Goal: Task Accomplishment & Management: Use online tool/utility

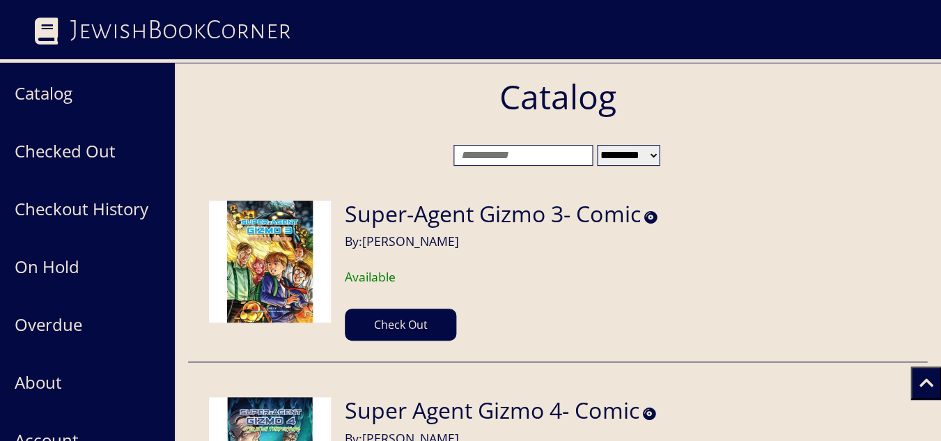
click at [568, 154] on input "search" at bounding box center [522, 155] width 139 height 21
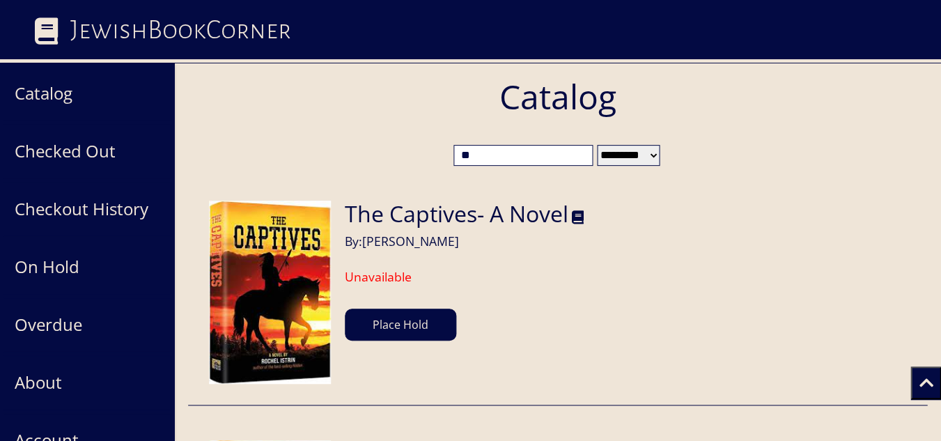
type input "*"
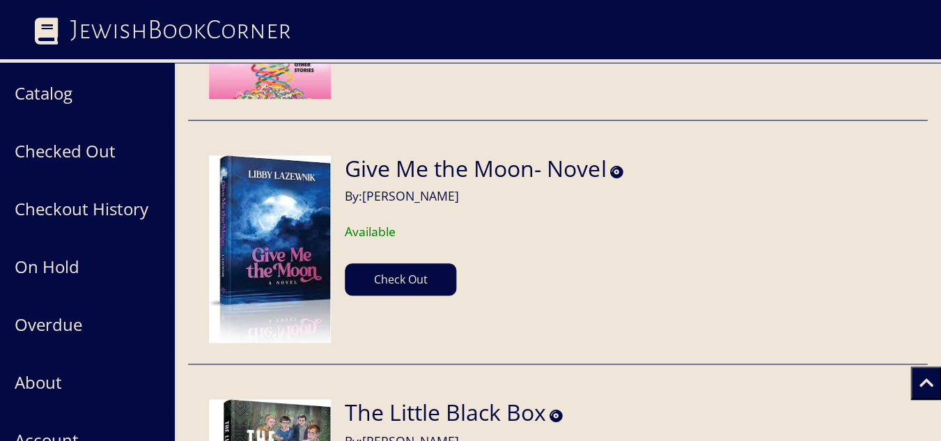
scroll to position [3745, 0]
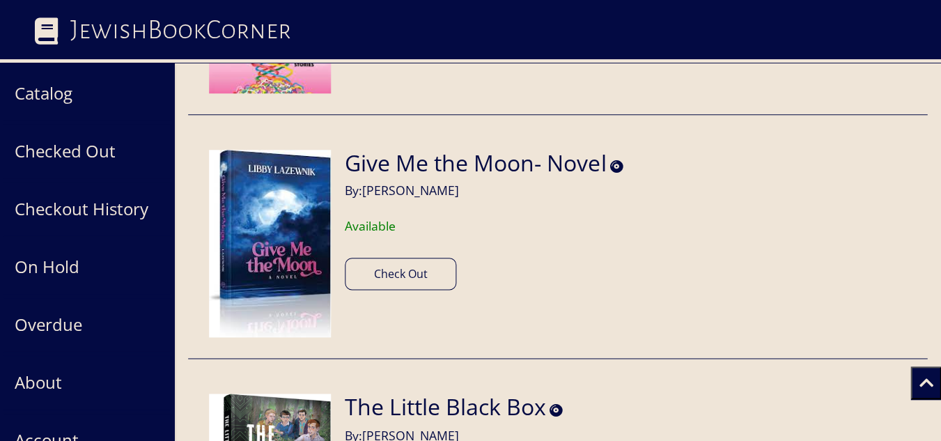
click at [429, 276] on button "Check Out" at bounding box center [400, 274] width 111 height 32
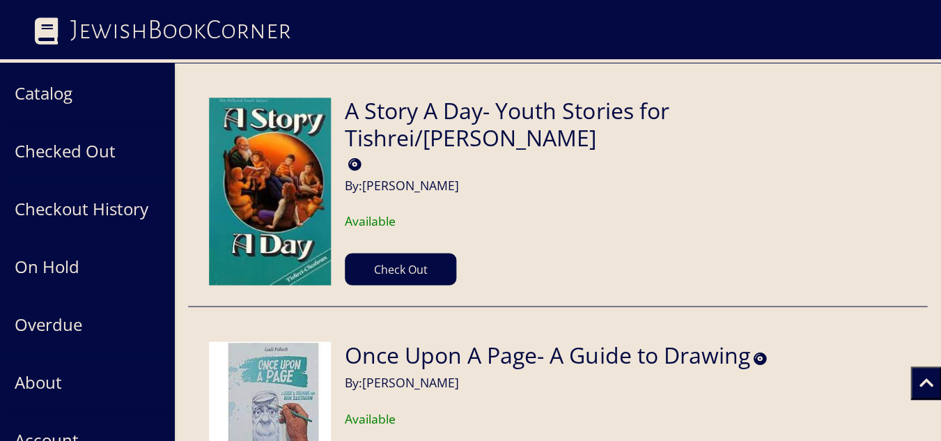
scroll to position [41773, 0]
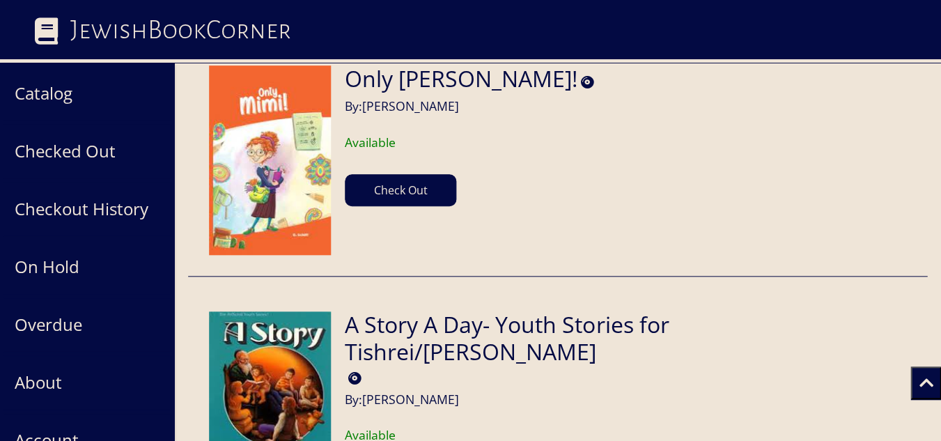
click at [929, 380] on icon at bounding box center [926, 383] width 14 height 16
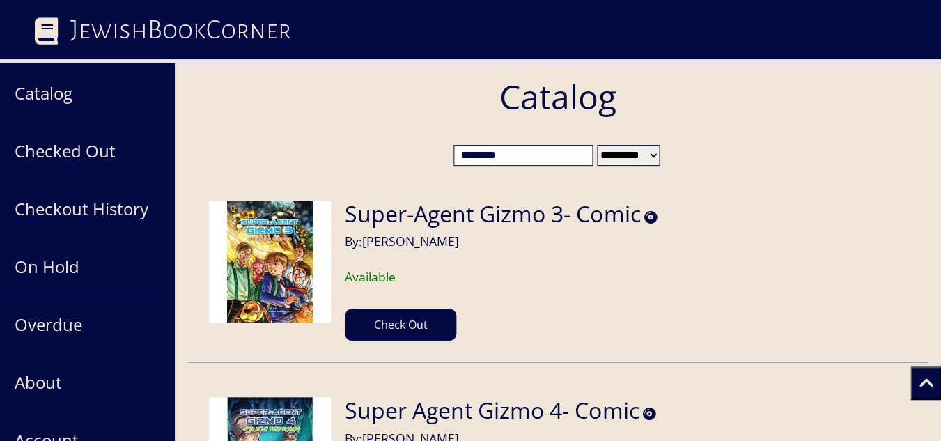
click at [515, 157] on input "********" at bounding box center [522, 155] width 139 height 21
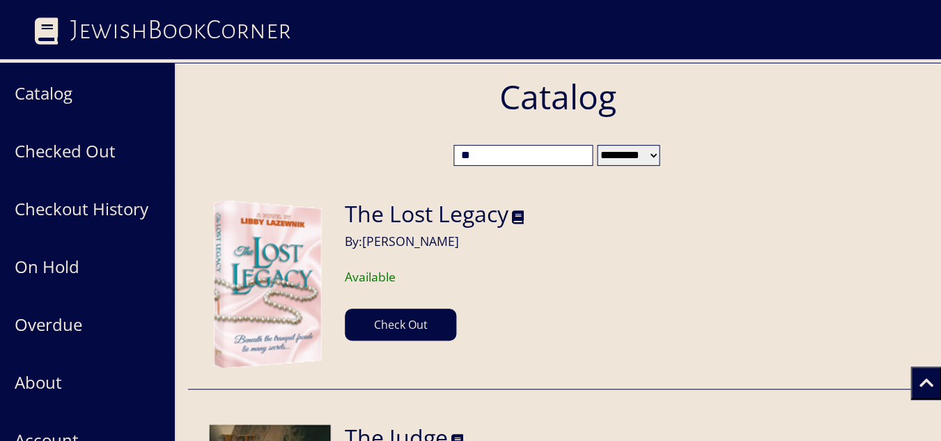
type input "*"
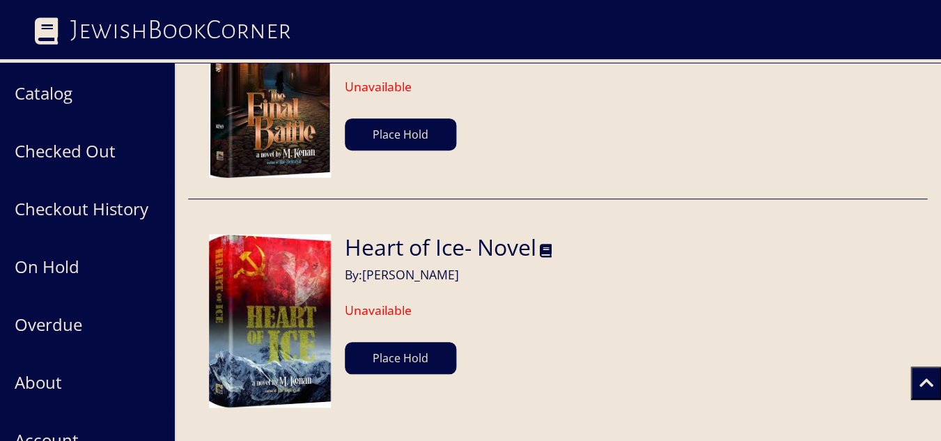
scroll to position [1273, 0]
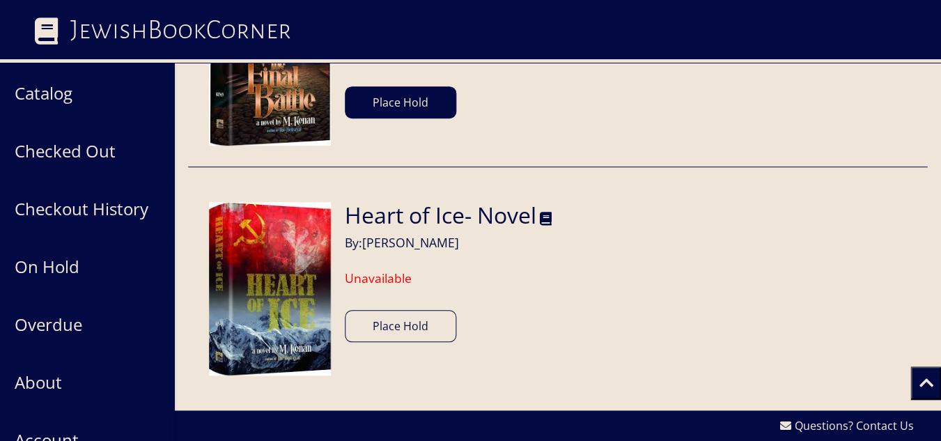
click at [444, 327] on button "Place Hold" at bounding box center [400, 326] width 111 height 32
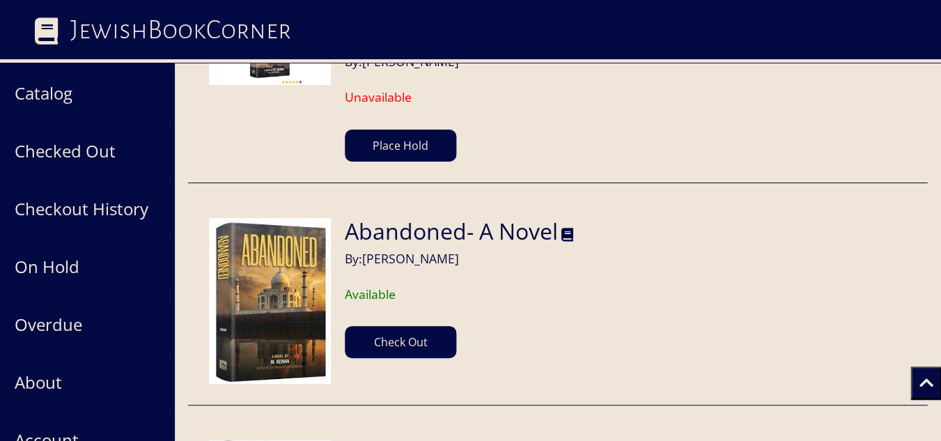
scroll to position [62948, 0]
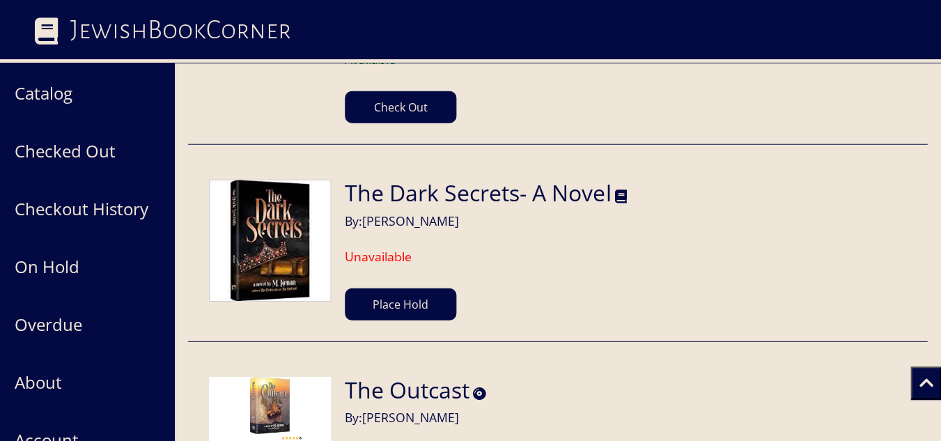
scroll to position [62578, 0]
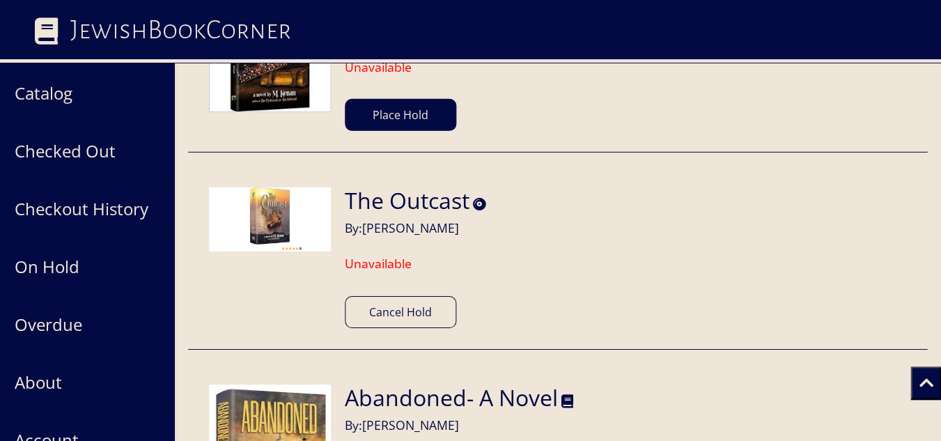
scroll to position [62793, 0]
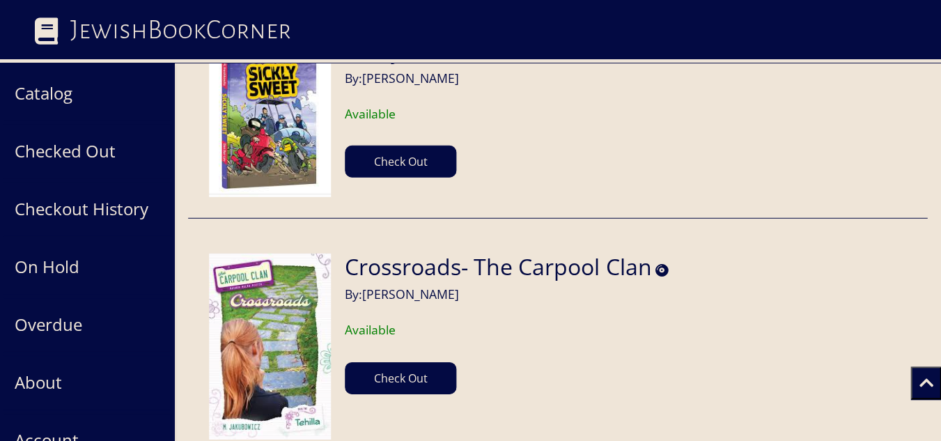
scroll to position [60195, 0]
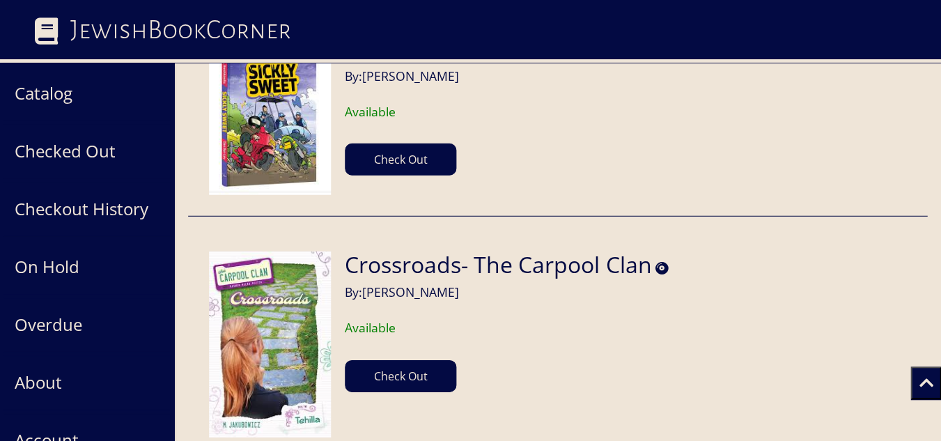
click at [920, 389] on icon at bounding box center [926, 383] width 14 height 16
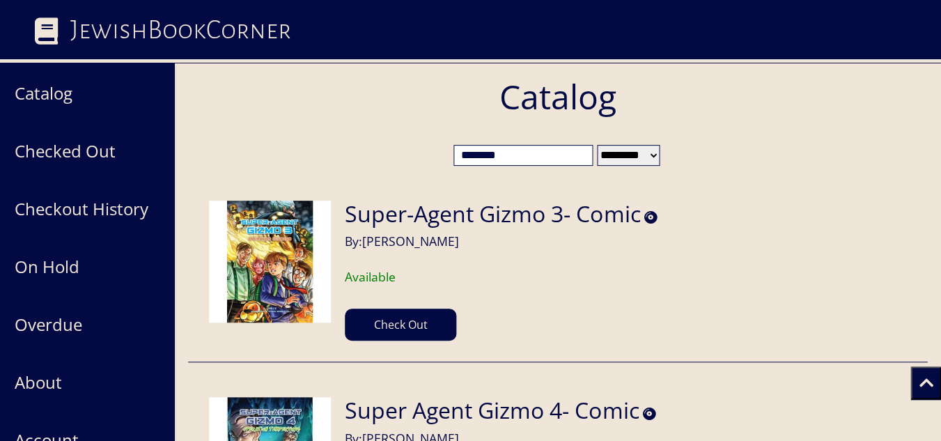
click at [553, 160] on input "********" at bounding box center [522, 155] width 139 height 21
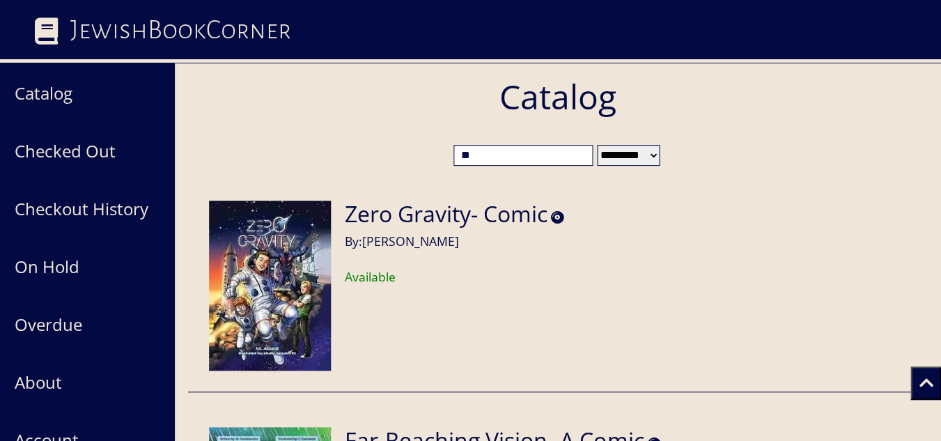
type input "*"
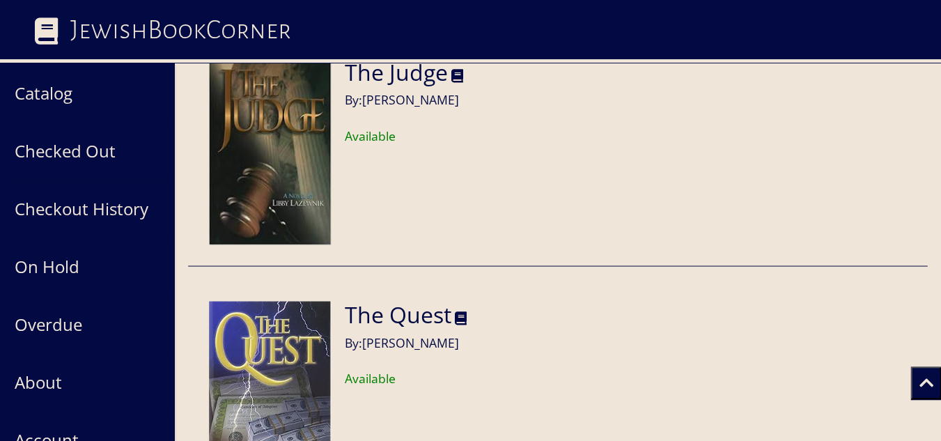
type input "****"
click at [596, 348] on article "The Quest By: [PERSON_NAME] Available" at bounding box center [557, 391] width 739 height 222
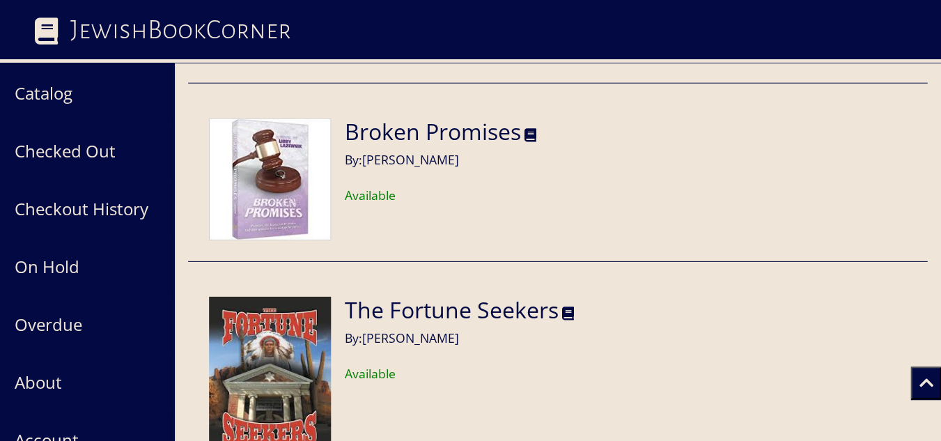
scroll to position [777, 0]
